Goal: Task Accomplishment & Management: Complete application form

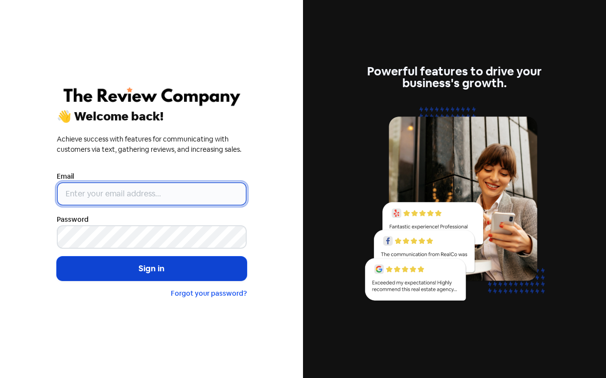
type input "[PERSON_NAME][EMAIL_ADDRESS][DOMAIN_NAME]"
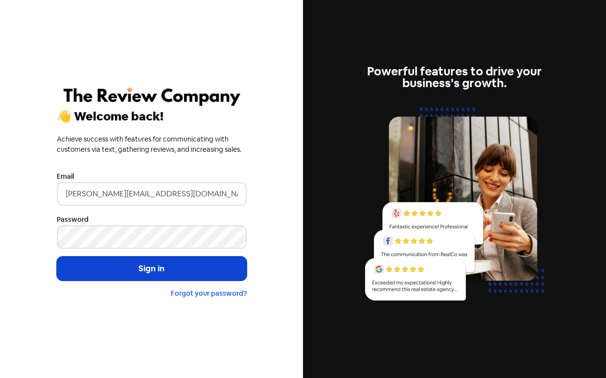
click at [159, 269] on button "Sign in" at bounding box center [152, 268] width 190 height 24
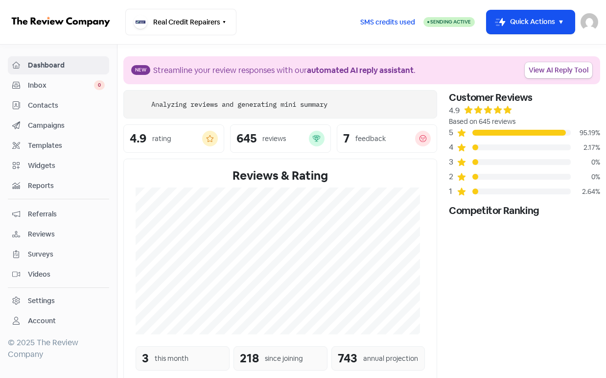
click at [46, 104] on span "Contacts" at bounding box center [66, 105] width 77 height 10
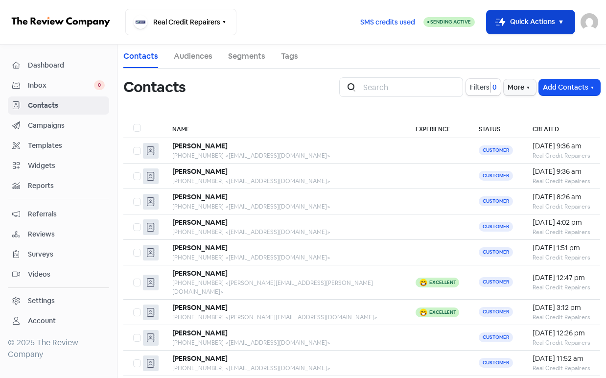
click at [515, 22] on button "Icon For Thunder-move Quick Actions" at bounding box center [531, 21] width 88 height 23
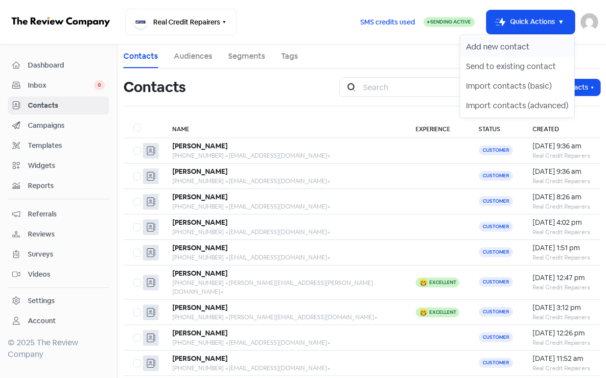
click at [529, 49] on button "Add new contact" at bounding box center [517, 47] width 114 height 20
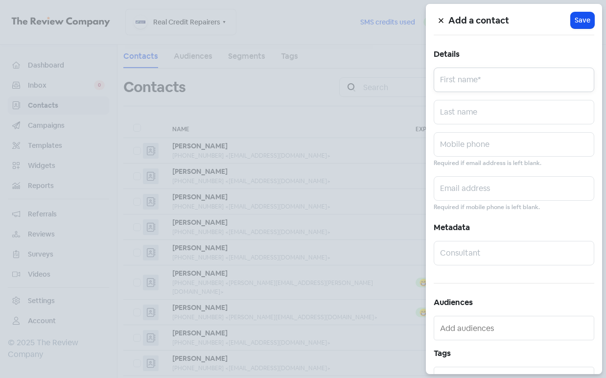
click at [481, 72] on input "text" at bounding box center [514, 80] width 161 height 24
paste input "[PERSON_NAME]"
click at [482, 80] on input "[PERSON_NAME]" at bounding box center [514, 80] width 161 height 24
type input "[PERSON_NAME]"
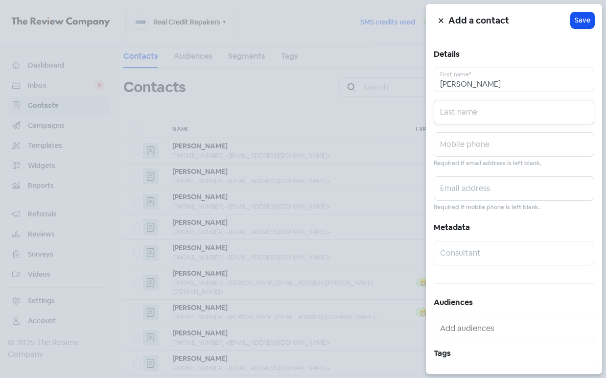
click at [485, 111] on input "text" at bounding box center [514, 112] width 161 height 24
paste input "[PERSON_NAME]"
type input "[PERSON_NAME]"
drag, startPoint x: 477, startPoint y: 147, endPoint x: 492, endPoint y: 144, distance: 16.0
click at [477, 147] on input "text" at bounding box center [514, 144] width 161 height 24
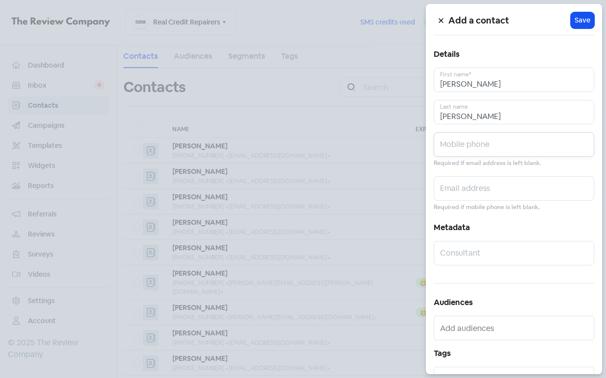
paste input "0450730658"
type input "0450730658"
click at [516, 192] on input "text" at bounding box center [514, 188] width 161 height 24
paste input "[EMAIL_ADDRESS][DOMAIN_NAME]"
type input "[EMAIL_ADDRESS][DOMAIN_NAME]"
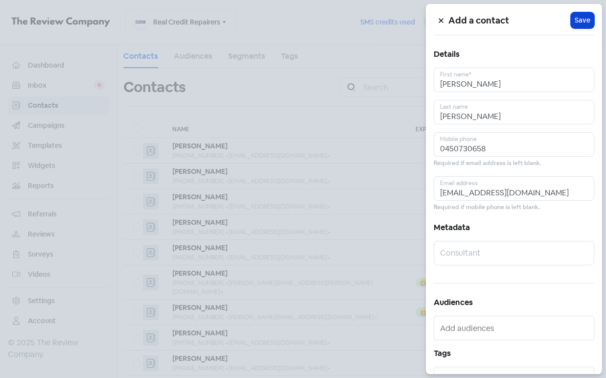
click at [579, 20] on span "Save" at bounding box center [583, 20] width 16 height 10
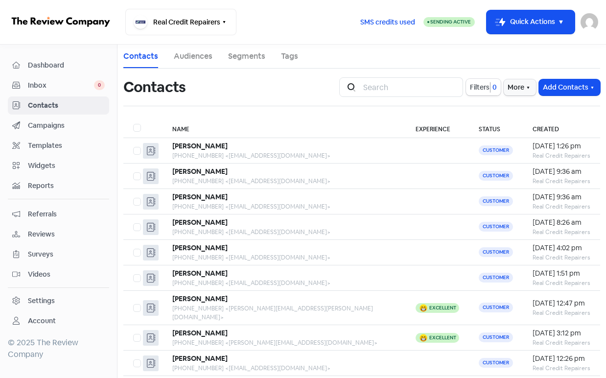
click at [521, 7] on nav "Real Credit Repairers Switch Business All businesses No other businesses found …" at bounding box center [303, 22] width 606 height 45
drag, startPoint x: 523, startPoint y: 19, endPoint x: 528, endPoint y: 36, distance: 17.3
click at [524, 20] on button "Icon For Thunder-move Quick Actions" at bounding box center [531, 21] width 88 height 23
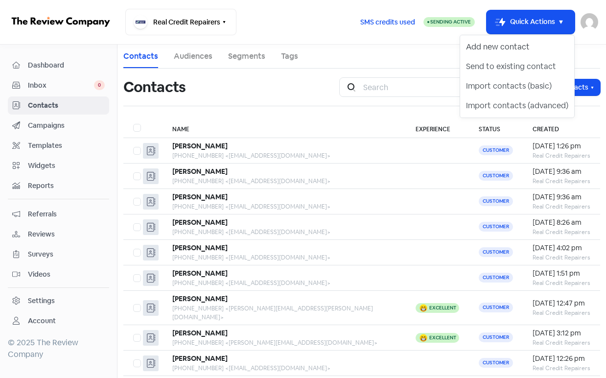
click at [528, 43] on button "Add new contact" at bounding box center [517, 47] width 114 height 20
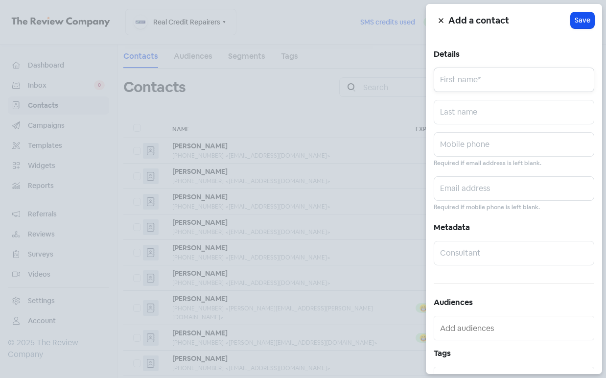
click at [535, 85] on input "text" at bounding box center [514, 80] width 161 height 24
paste input "[PERSON_NAME]"
click at [525, 85] on input "[PERSON_NAME]" at bounding box center [514, 80] width 161 height 24
type input "PIAM"
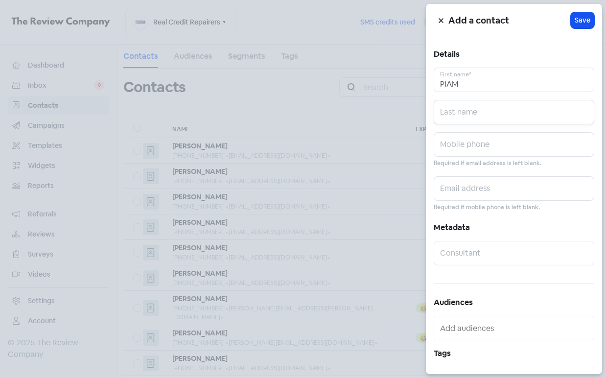
click at [507, 112] on input "text" at bounding box center [514, 112] width 161 height 24
paste input "[PERSON_NAME]"
type input "[PERSON_NAME]"
click at [485, 148] on input "text" at bounding box center [514, 144] width 161 height 24
paste input "0426530417"
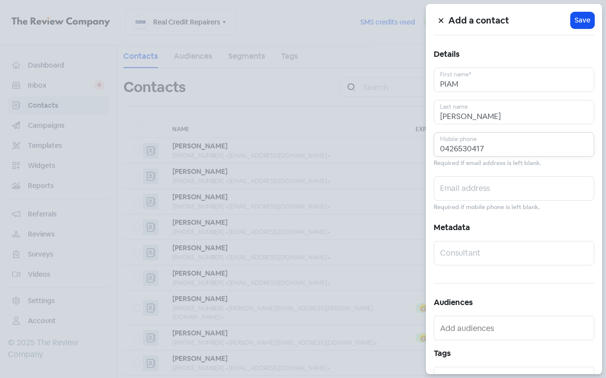
type input "0426530417"
click at [487, 194] on input "text" at bounding box center [514, 188] width 161 height 24
paste input "[EMAIL_ADDRESS][DOMAIN_NAME]"
type input "[EMAIL_ADDRESS][DOMAIN_NAME]"
click at [575, 16] on span "Save" at bounding box center [583, 20] width 16 height 10
